Goal: Transaction & Acquisition: Purchase product/service

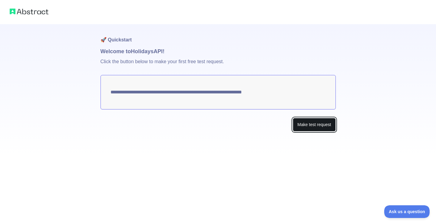
click at [320, 119] on button "Make test request" at bounding box center [314, 125] width 43 height 14
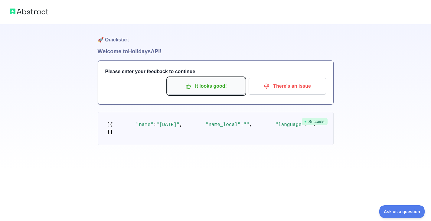
click at [227, 87] on p "It looks good!" at bounding box center [206, 86] width 68 height 10
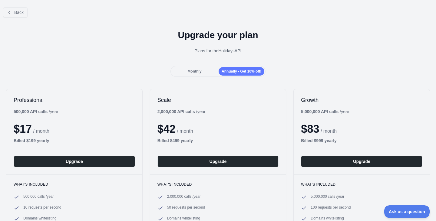
click at [196, 77] on div "Back Upgrade your plan Plans for the Holidays API Monthly Annually - Get 10% of…" at bounding box center [218, 138] width 436 height 272
click at [198, 72] on span "Monthly" at bounding box center [194, 71] width 14 height 4
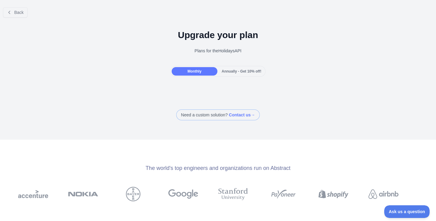
click at [234, 72] on span "Annually - Get 10% off!" at bounding box center [241, 71] width 40 height 4
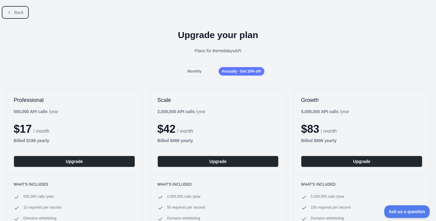
click at [13, 11] on button "Back" at bounding box center [15, 12] width 25 height 10
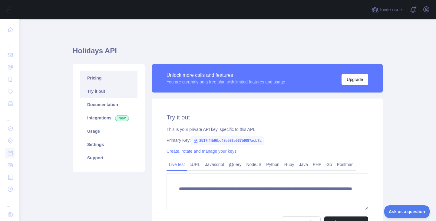
click at [106, 80] on link "Pricing" at bounding box center [108, 77] width 57 height 13
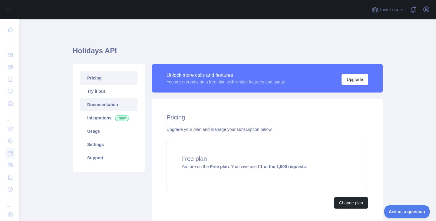
click at [110, 106] on link "Documentation" at bounding box center [108, 104] width 57 height 13
